Goal: Task Accomplishment & Management: Use online tool/utility

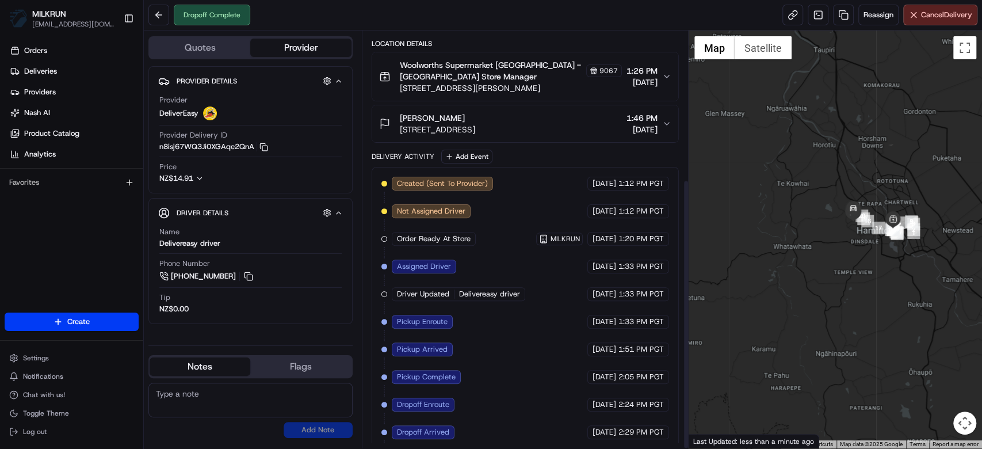
scroll to position [228, 0]
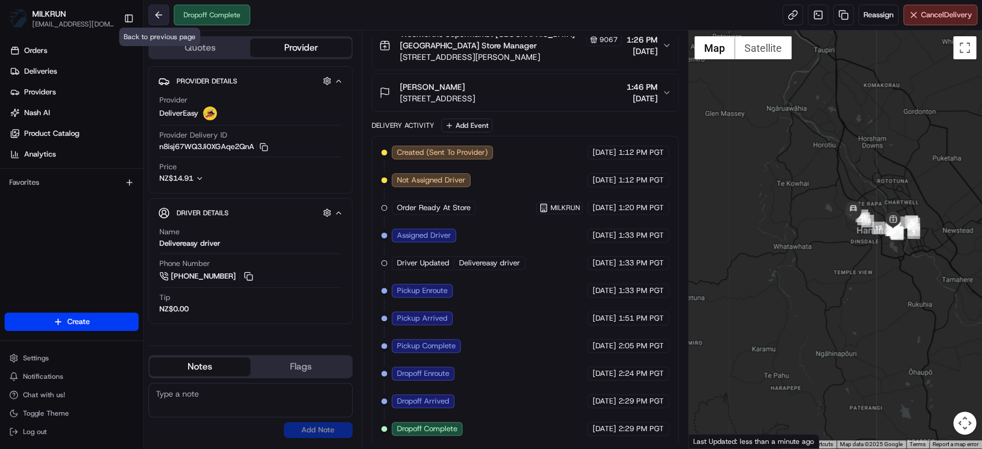
click at [153, 16] on button at bounding box center [158, 15] width 21 height 21
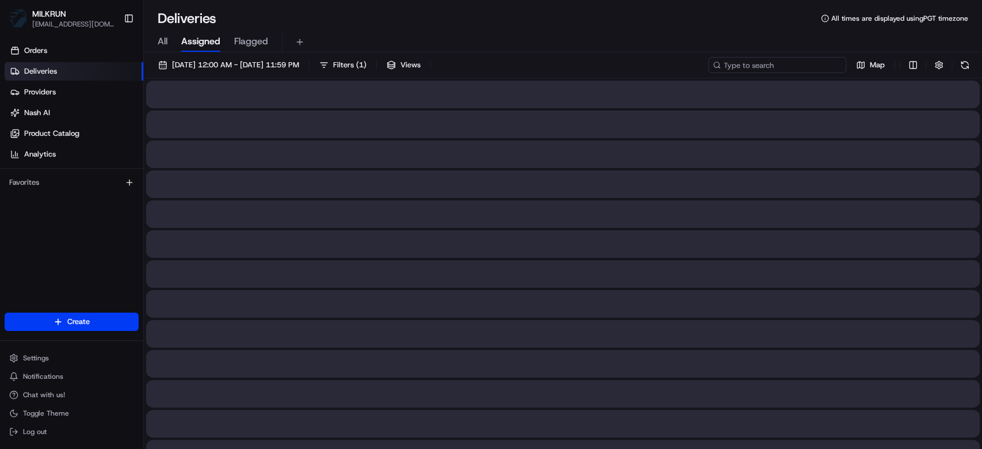
click at [736, 64] on input at bounding box center [777, 65] width 138 height 16
paste input "bf70cd43-6d1e-4499-8e83-3be1e378ecf7"
type input "bf70cd43-6d1e-4499-8e83-3be1e378ecf7"
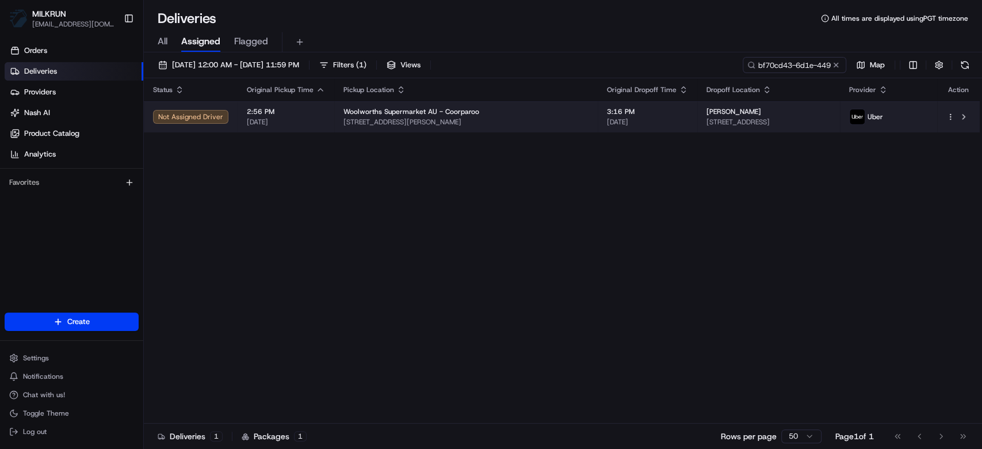
click at [524, 124] on td "Woolworths Supermarket AU - Coorparoo [STREET_ADDRESS][PERSON_NAME]" at bounding box center [466, 116] width 264 height 31
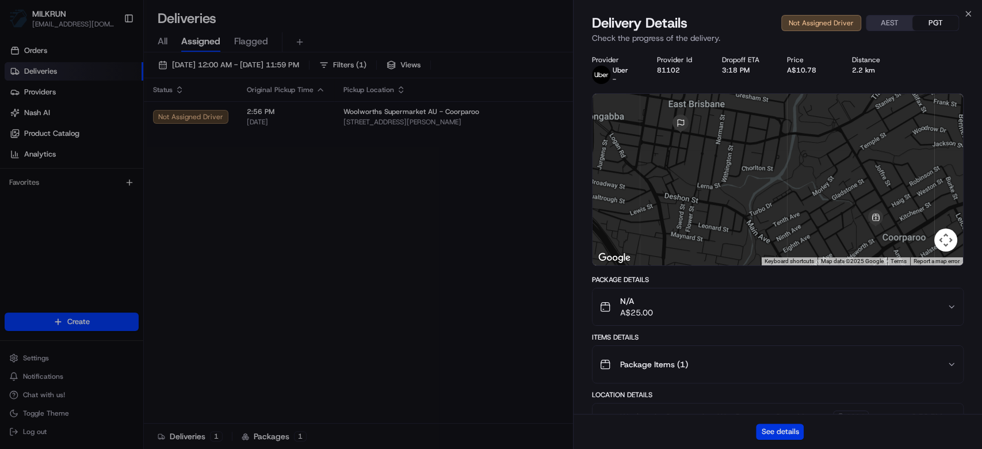
click at [736, 336] on button "See details" at bounding box center [780, 432] width 48 height 16
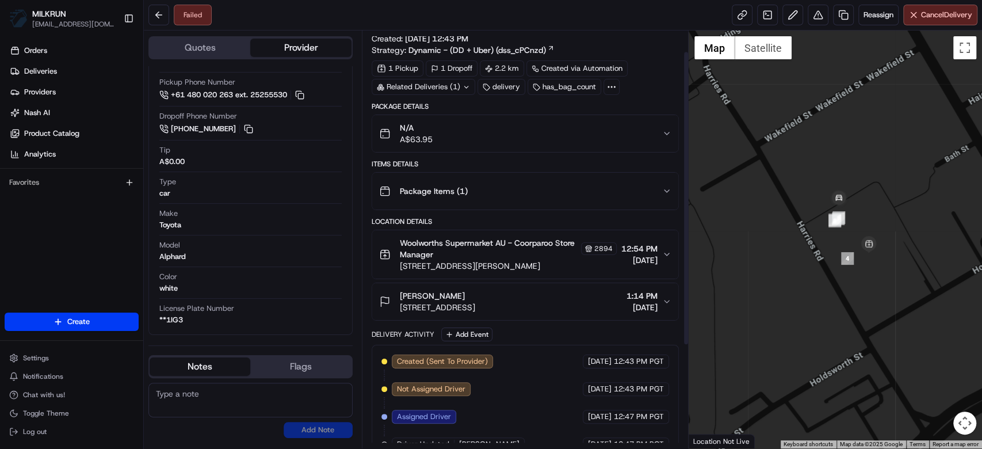
scroll to position [173, 0]
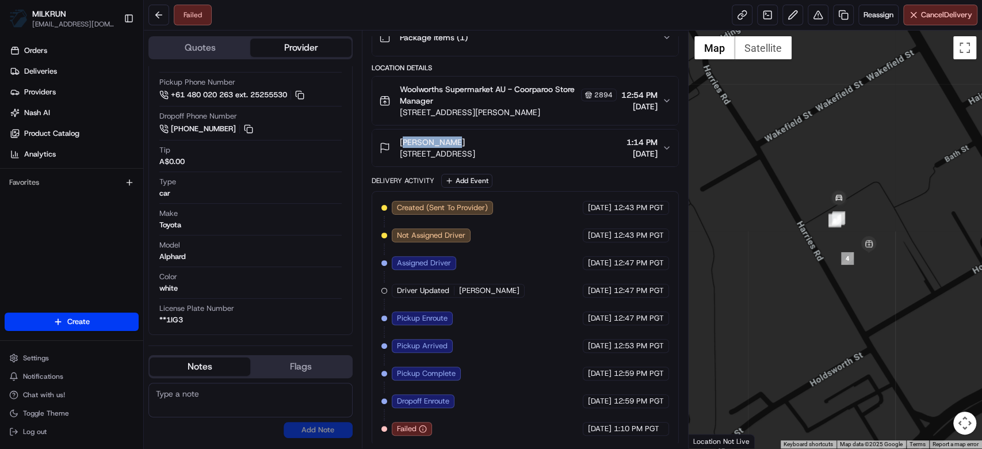
drag, startPoint x: 396, startPoint y: 140, endPoint x: 472, endPoint y: 141, distance: 76.0
click at [467, 138] on div "Kelly Riley 10/41 Kingfisher Ln, East Brisbane, QLD 4169, AU" at bounding box center [427, 147] width 96 height 23
click at [502, 186] on div "Delivery Activity Add Event" at bounding box center [525, 181] width 307 height 14
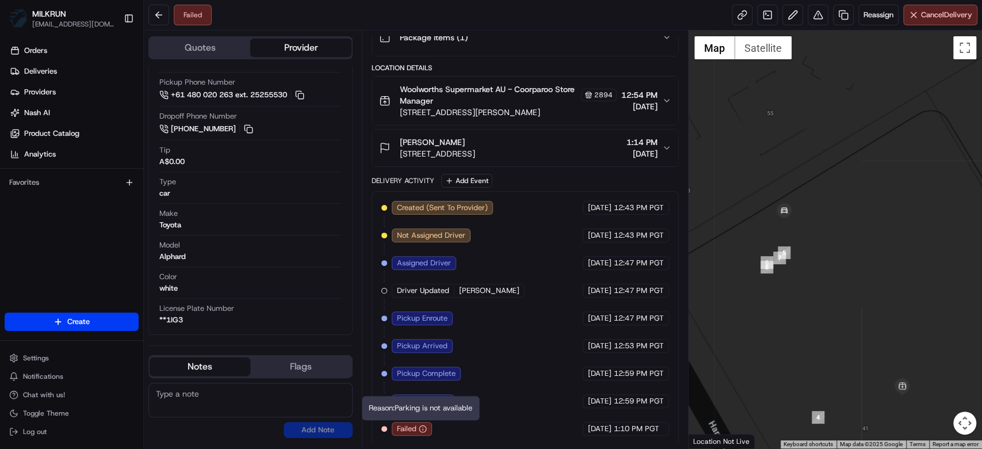
click at [422, 336] on icon "button" at bounding box center [423, 429] width 8 height 8
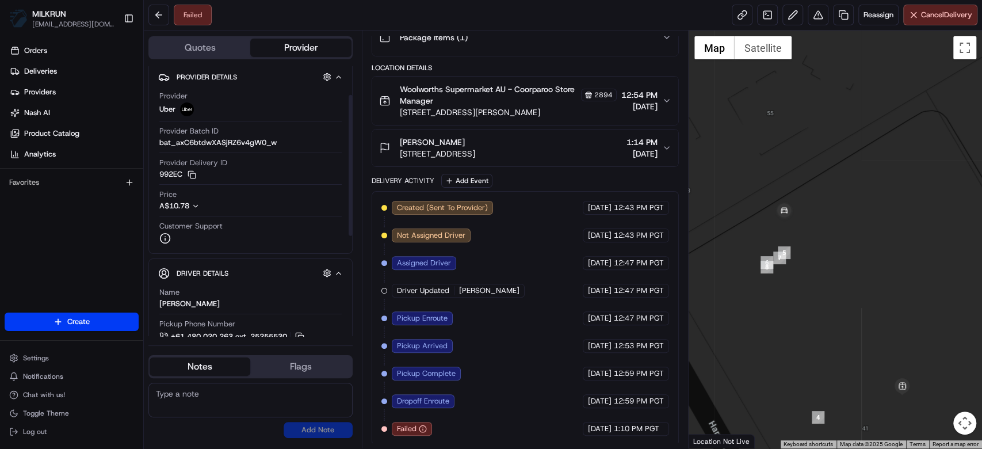
scroll to position [0, 0]
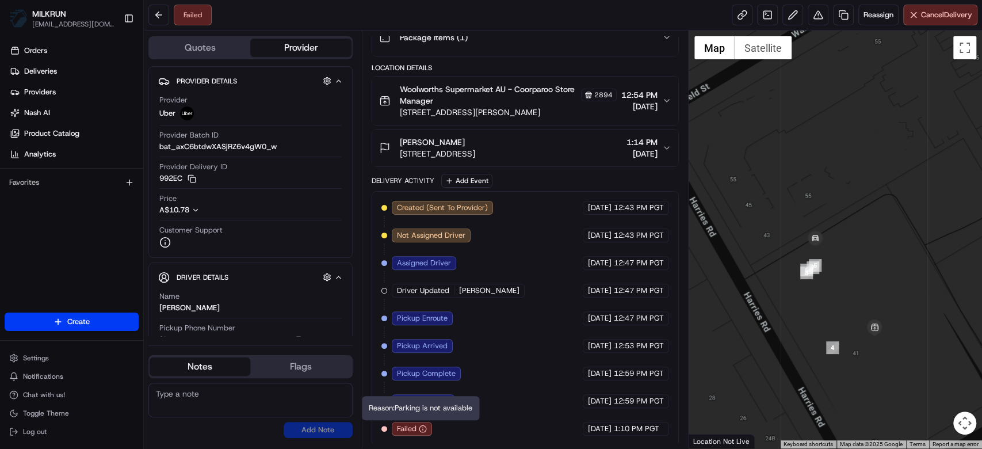
click at [498, 336] on div "Created (Sent To Provider) Uber 22/08/2025 12:43 PM PGT Not Assigned Driver Ube…" at bounding box center [526, 318] width 288 height 235
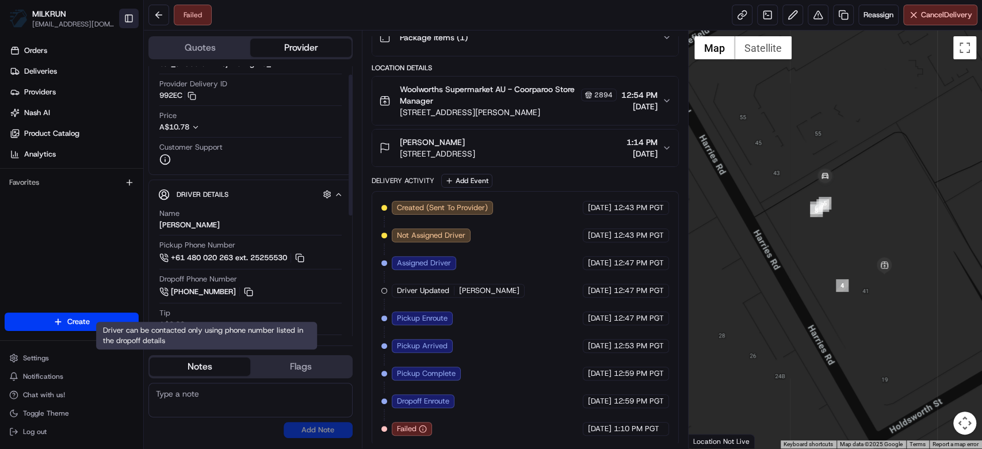
scroll to position [16, 0]
